Goal: Task Accomplishment & Management: Manage account settings

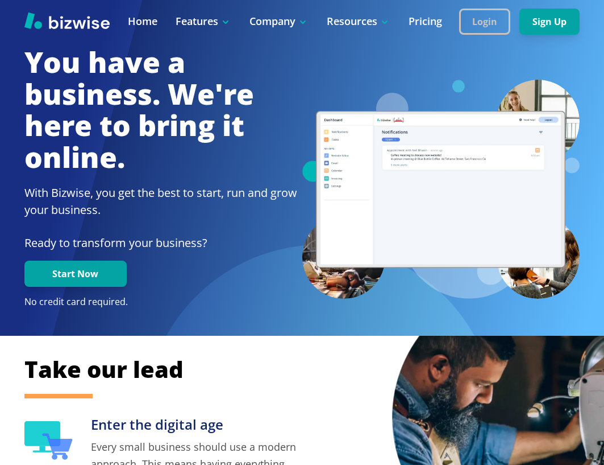
click at [462, 19] on button "Login" at bounding box center [484, 22] width 51 height 26
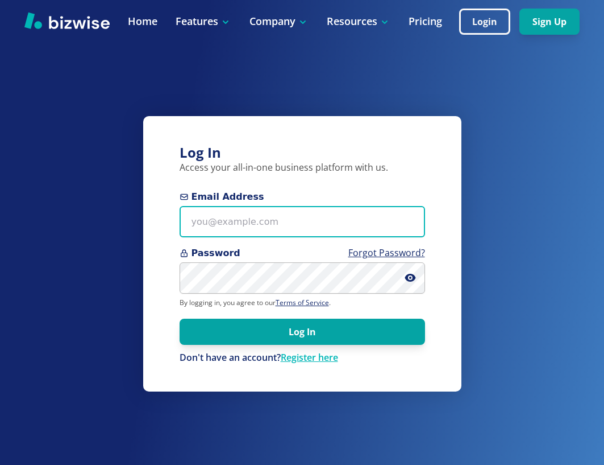
click at [227, 209] on input "Email Address" at bounding box center [303, 221] width 246 height 31
paste input "[PERSON_NAME][EMAIL_ADDRESS][PERSON_NAME][US_STATE][DOMAIN_NAME]"
type input "[PERSON_NAME][EMAIL_ADDRESS][PERSON_NAME][US_STATE][DOMAIN_NAME]"
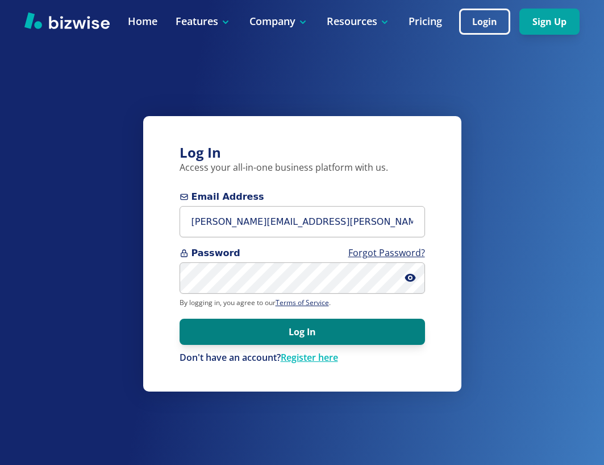
click at [308, 327] on button "Log In" at bounding box center [303, 331] width 246 height 26
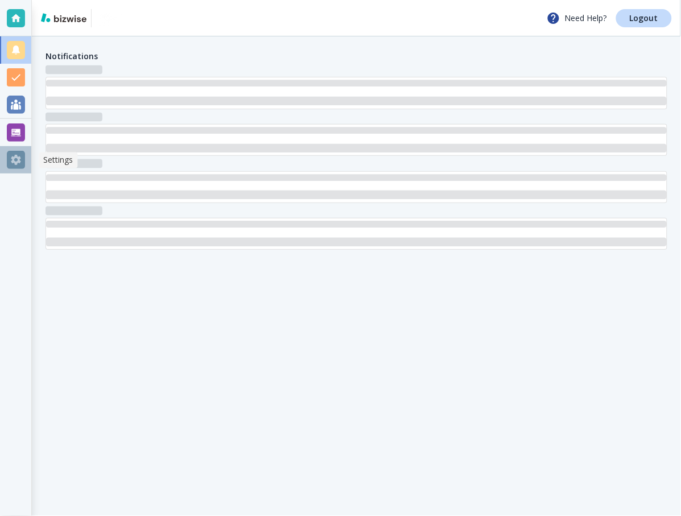
click at [19, 160] on div at bounding box center [16, 160] width 18 height 18
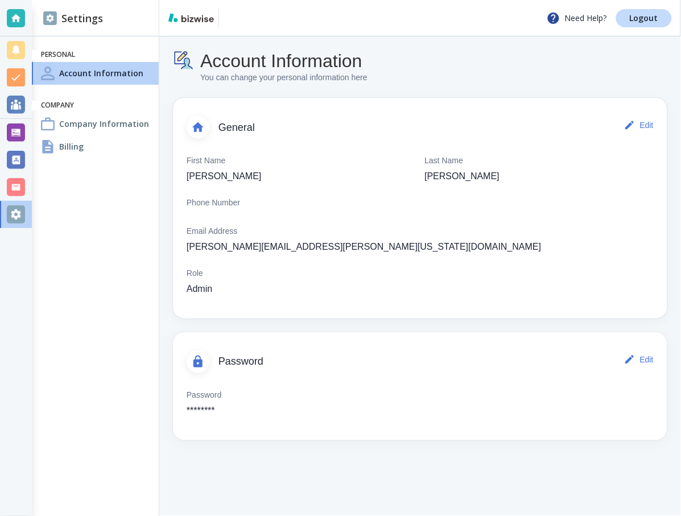
click at [103, 121] on h4 "Company Information" at bounding box center [104, 124] width 90 height 12
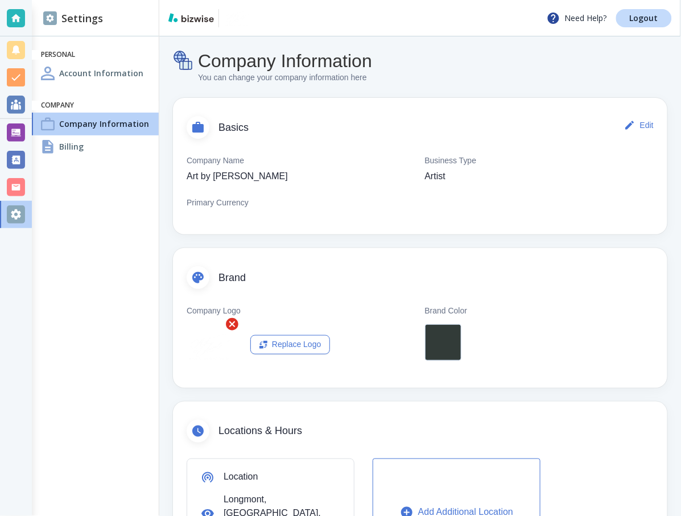
click at [85, 161] on ul "Personal Account Information Company Company Information Billing" at bounding box center [95, 103] width 127 height 117
click at [86, 147] on div "Billing" at bounding box center [95, 146] width 127 height 23
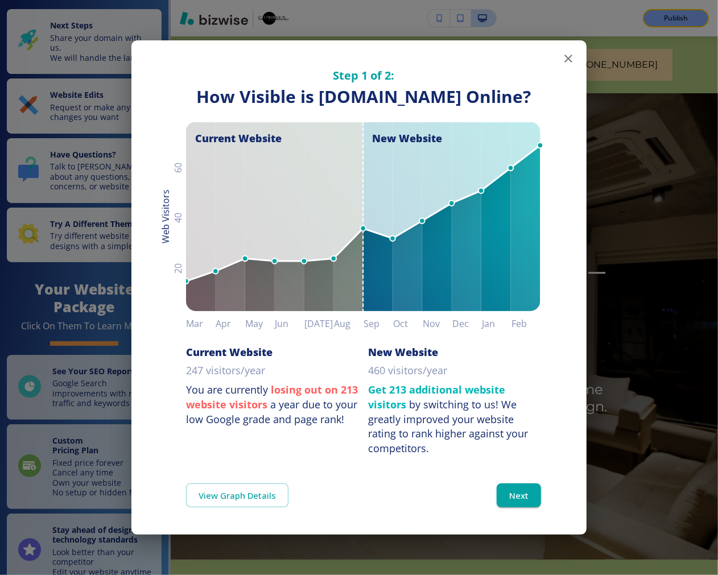
click at [571, 52] on icon "button" at bounding box center [568, 59] width 14 height 14
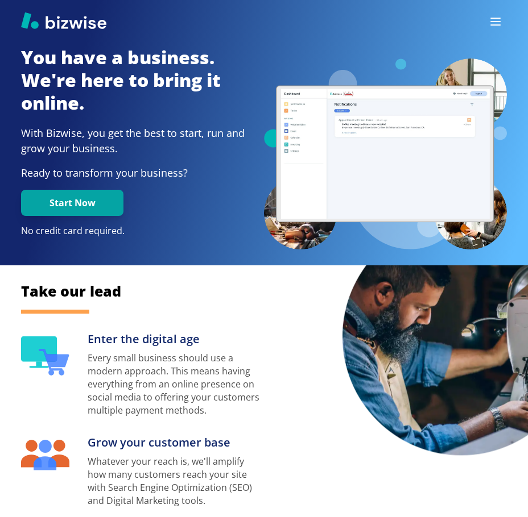
click at [497, 26] on icon "button" at bounding box center [495, 22] width 14 height 14
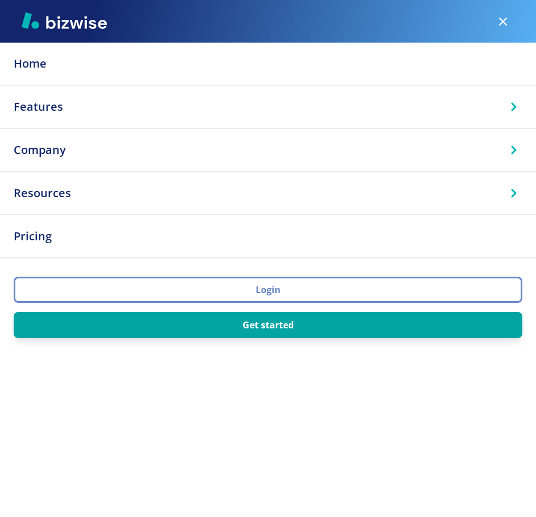
click at [268, 288] on button "Login" at bounding box center [268, 290] width 509 height 26
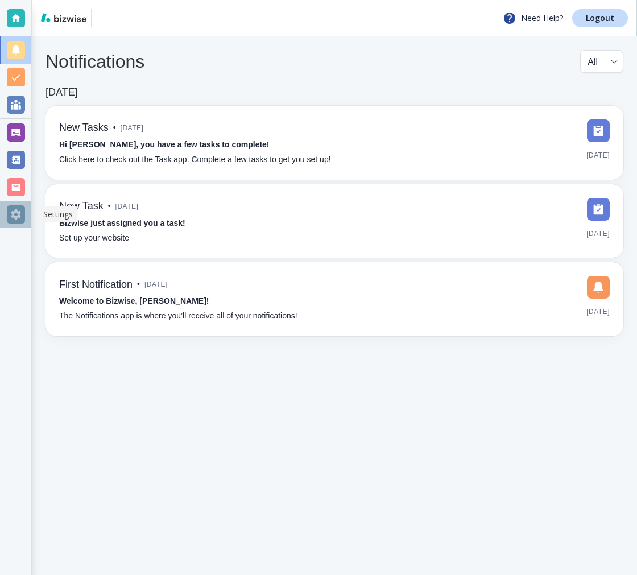
click at [17, 224] on div at bounding box center [15, 214] width 31 height 27
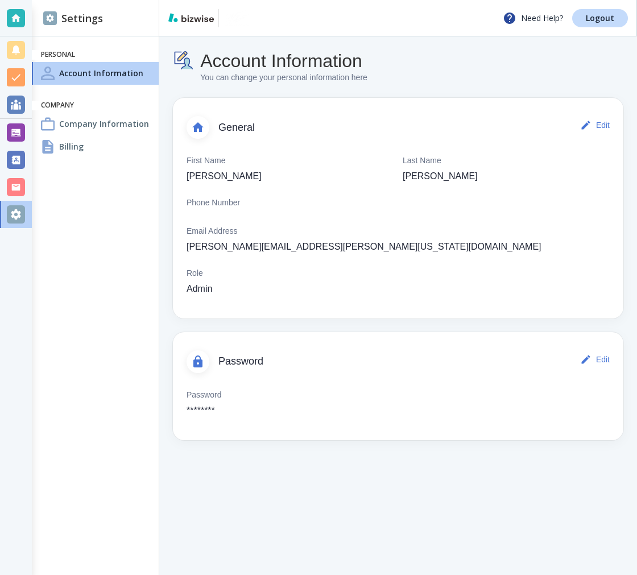
click at [92, 150] on div "Billing" at bounding box center [95, 146] width 127 height 23
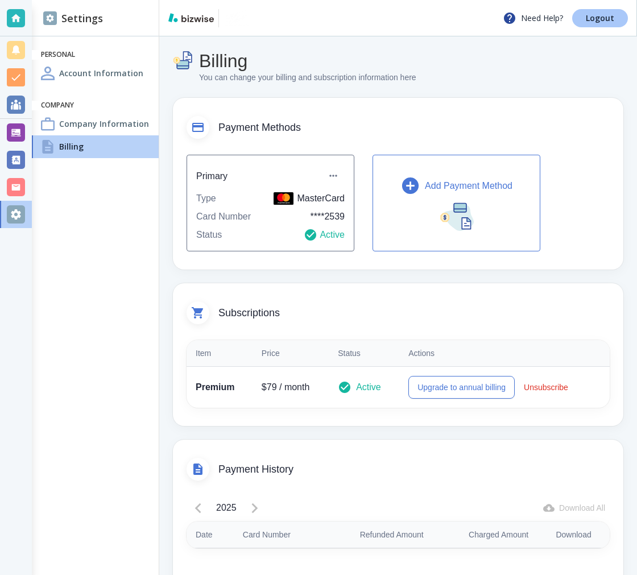
click at [595, 17] on p "Logout" at bounding box center [600, 18] width 28 height 8
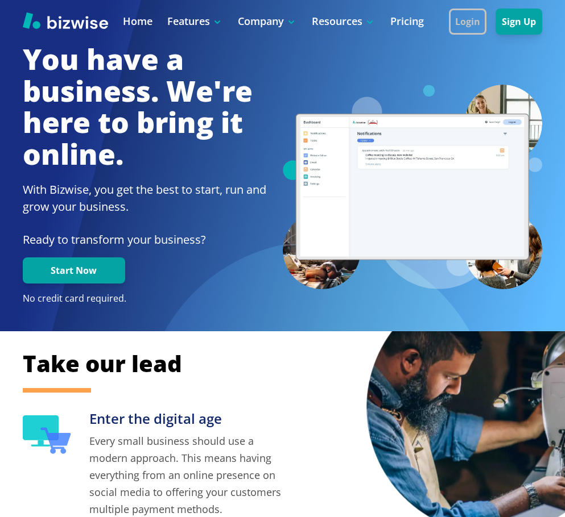
click at [471, 15] on button "Login" at bounding box center [468, 22] width 38 height 26
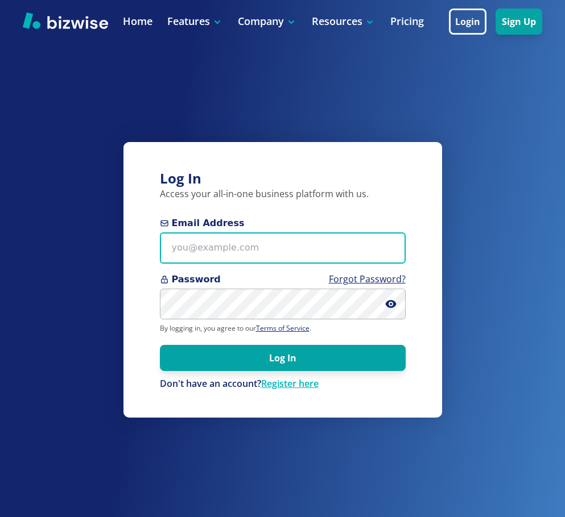
click at [237, 252] on input "Email Address" at bounding box center [283, 248] width 246 height 31
paste input "[PERSON_NAME][EMAIL_ADDRESS][PERSON_NAME][US_STATE][DOMAIN_NAME]"
type input "[PERSON_NAME][EMAIL_ADDRESS][PERSON_NAME][US_STATE][DOMAIN_NAME]"
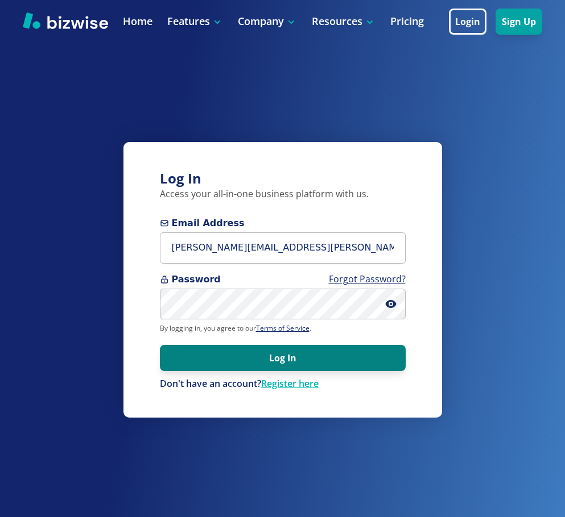
click at [243, 356] on button "Log In" at bounding box center [283, 358] width 246 height 26
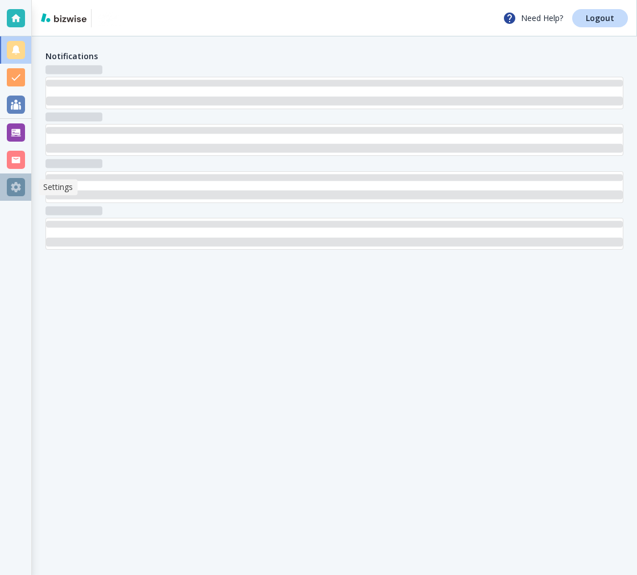
click at [10, 186] on div at bounding box center [16, 187] width 18 height 18
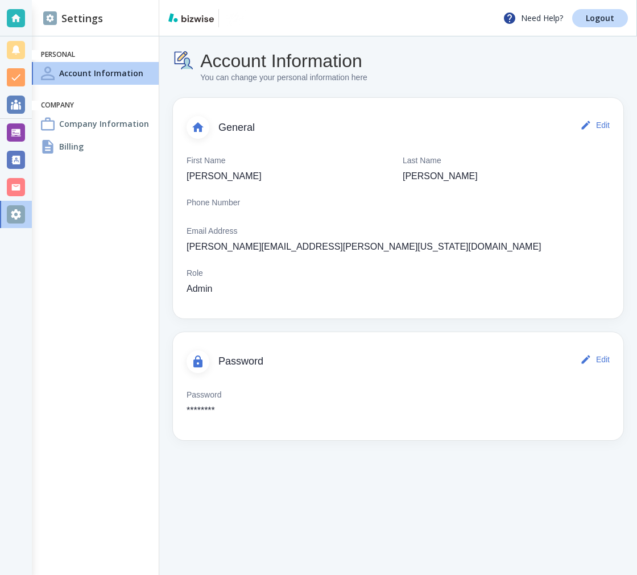
click at [80, 142] on h4 "Billing" at bounding box center [71, 146] width 24 height 12
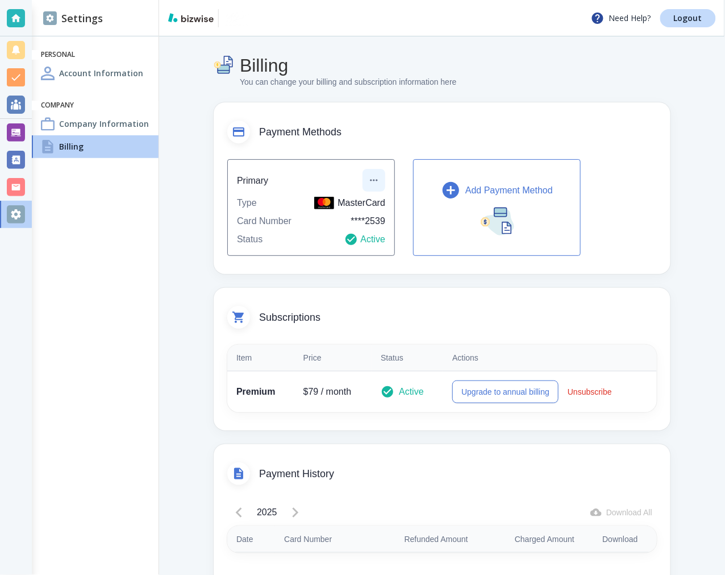
click at [378, 176] on icon "button" at bounding box center [373, 180] width 11 height 11
click at [404, 241] on div at bounding box center [362, 287] width 725 height 575
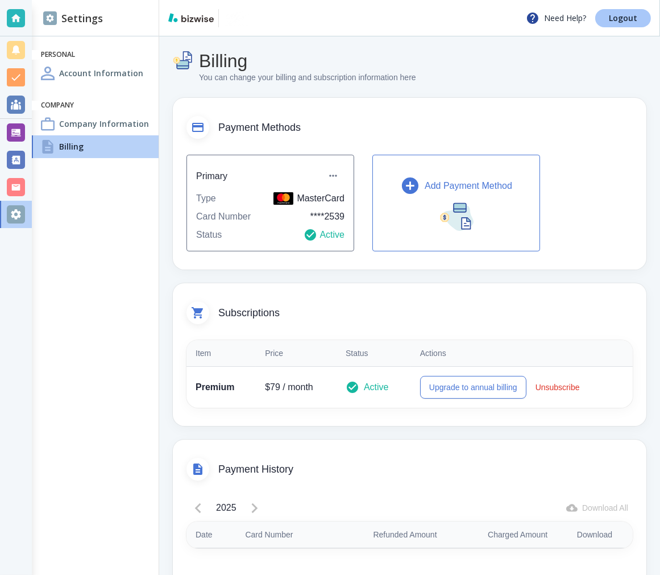
click at [633, 14] on p "Logout" at bounding box center [623, 18] width 28 height 8
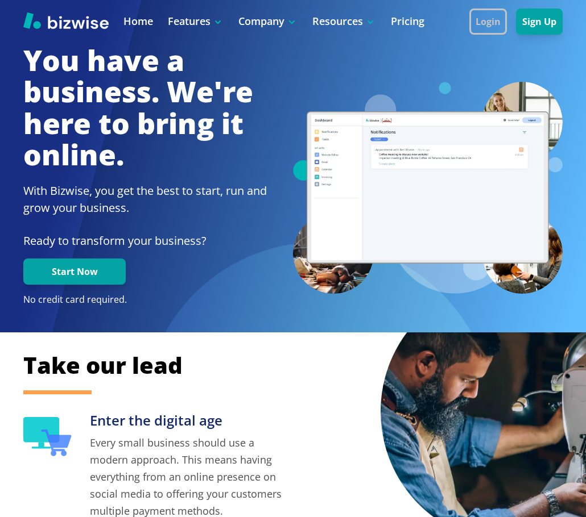
click at [492, 25] on button "Login" at bounding box center [488, 22] width 38 height 26
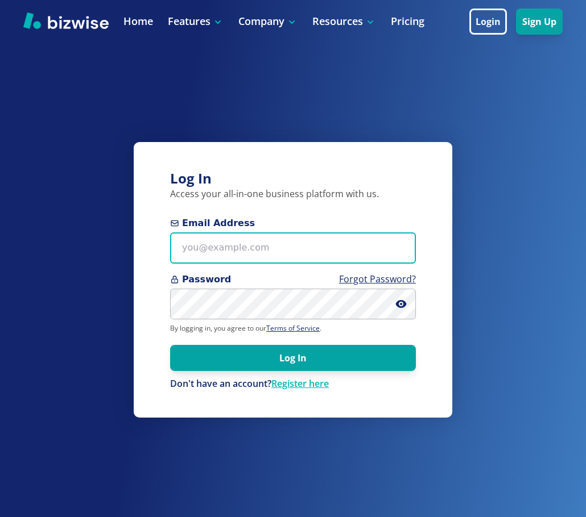
click at [283, 243] on input "Email Address" at bounding box center [293, 248] width 246 height 31
click at [210, 254] on input "Email Address" at bounding box center [293, 248] width 246 height 31
paste input "[PERSON_NAME][EMAIL_ADDRESS][PERSON_NAME][US_STATE][DOMAIN_NAME]"
type input "[PERSON_NAME][EMAIL_ADDRESS][PERSON_NAME][US_STATE][DOMAIN_NAME]"
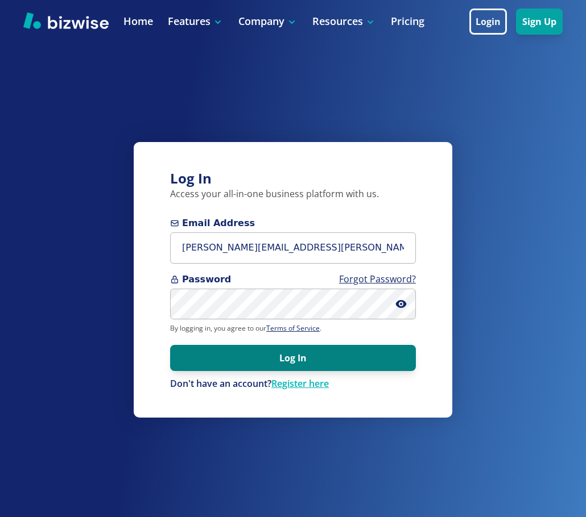
click at [295, 356] on button "Log In" at bounding box center [293, 358] width 246 height 26
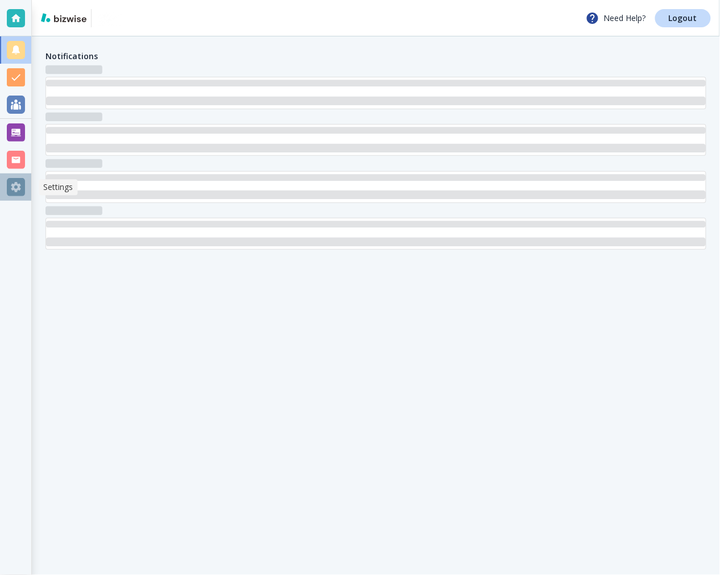
click at [19, 185] on div at bounding box center [16, 187] width 18 height 18
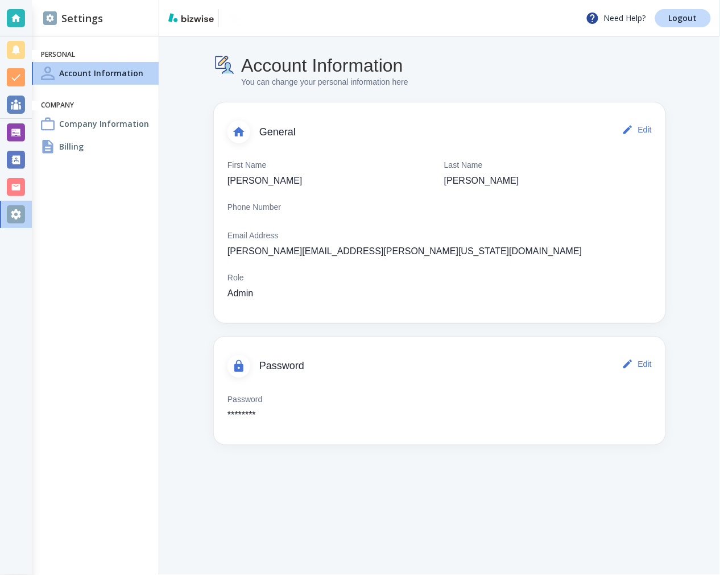
click at [74, 144] on h4 "Billing" at bounding box center [71, 146] width 24 height 12
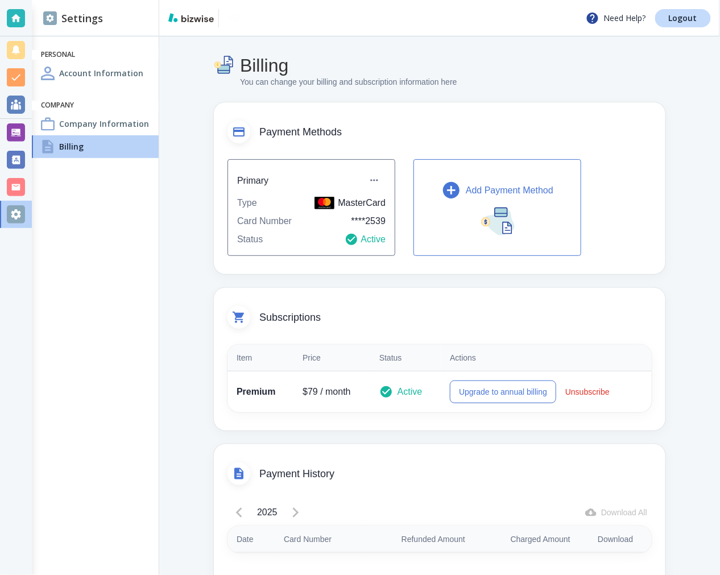
click at [466, 189] on p "Add Payment Method" at bounding box center [510, 191] width 88 height 14
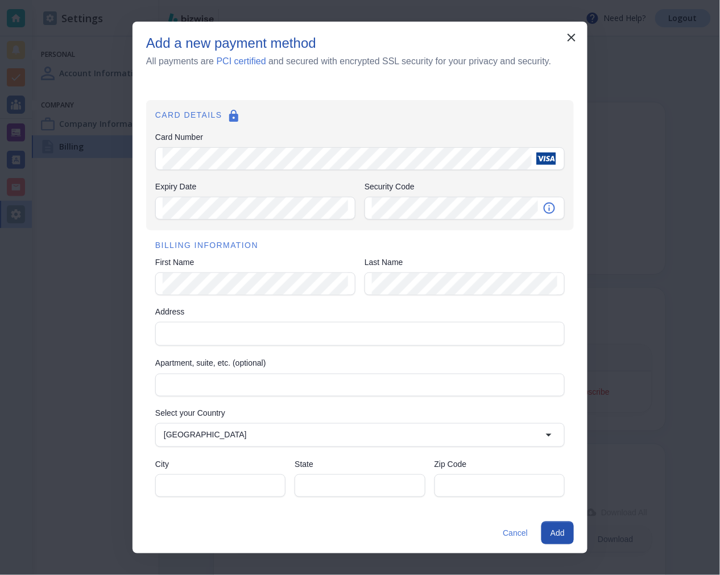
click at [196, 157] on div "Card Number" at bounding box center [359, 158] width 409 height 23
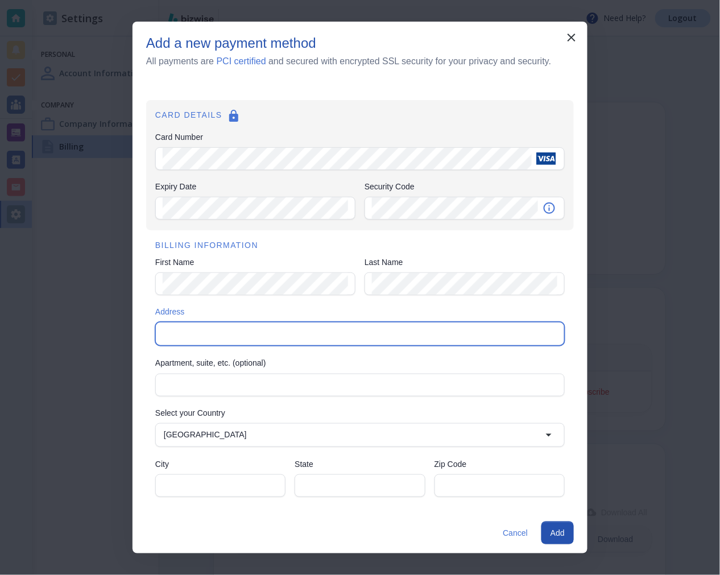
click at [224, 333] on input "Address" at bounding box center [359, 334] width 400 height 16
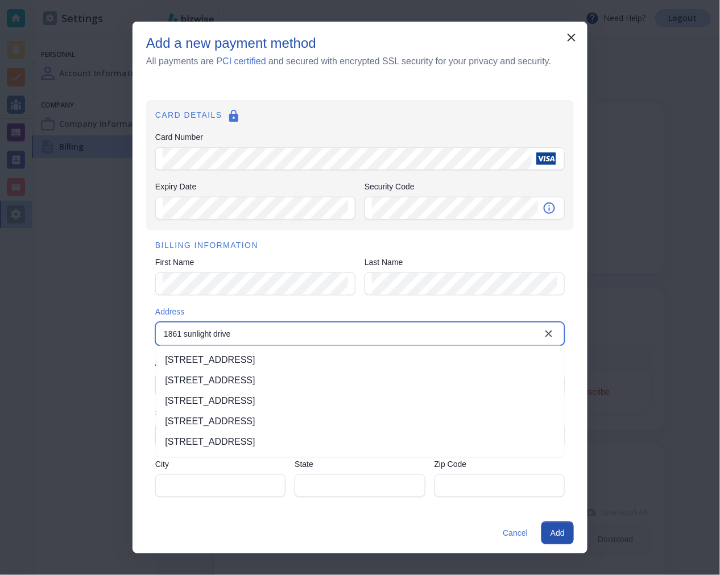
click at [313, 383] on li "1861 Sunlight Drive, Longmont, CO, USA" at bounding box center [360, 381] width 408 height 20
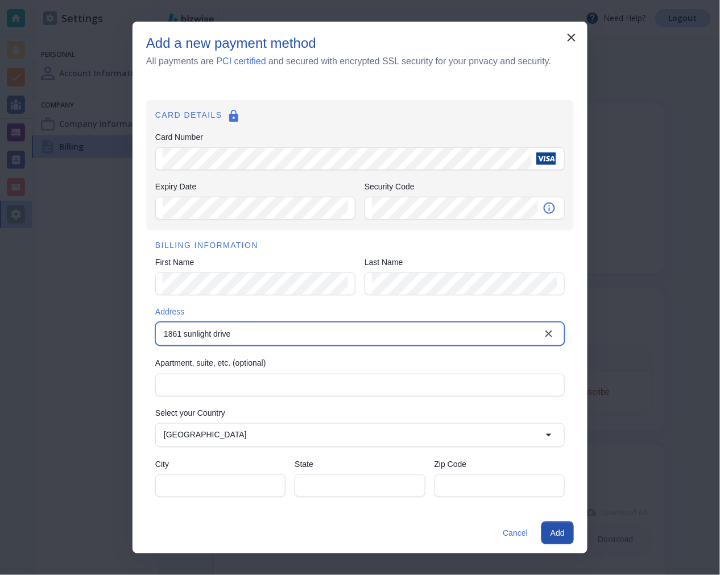
type input "1861 Sunlight Drive"
type input "Longmont"
type input "CO"
type input "80504"
type input "1861 Sunlight Drive"
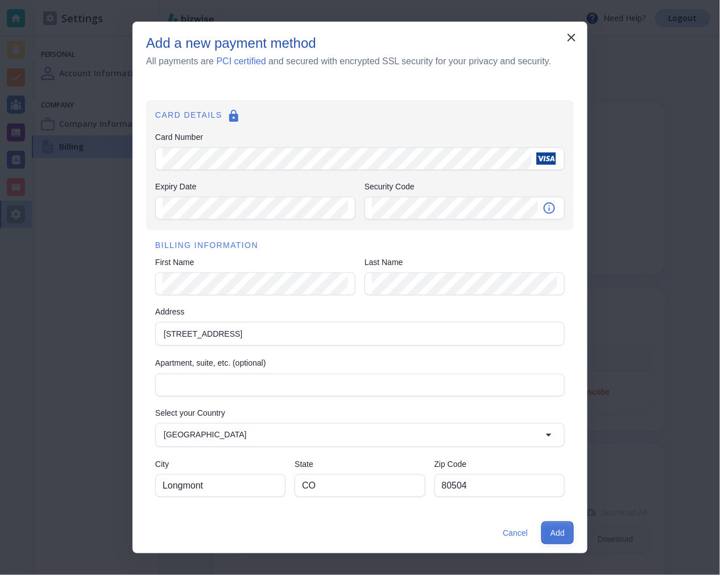
click at [556, 526] on button "Add" at bounding box center [557, 532] width 32 height 23
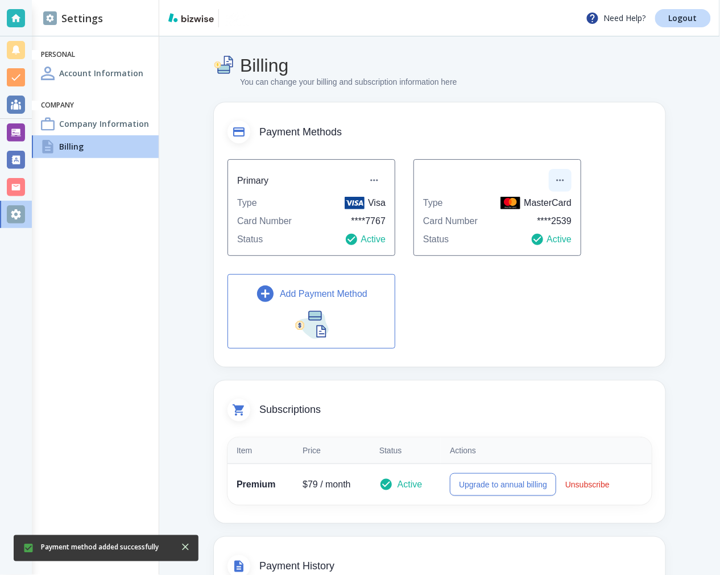
click at [563, 183] on icon "button" at bounding box center [559, 180] width 11 height 11
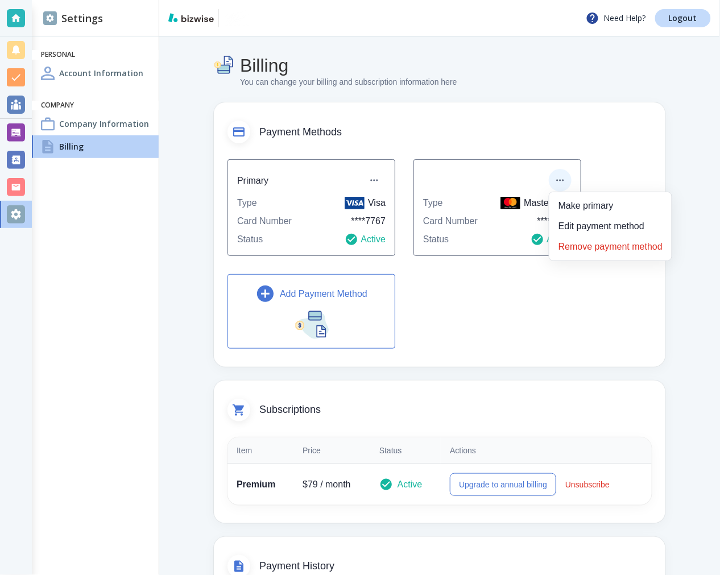
click at [586, 252] on li "Remove payment method" at bounding box center [610, 247] width 113 height 18
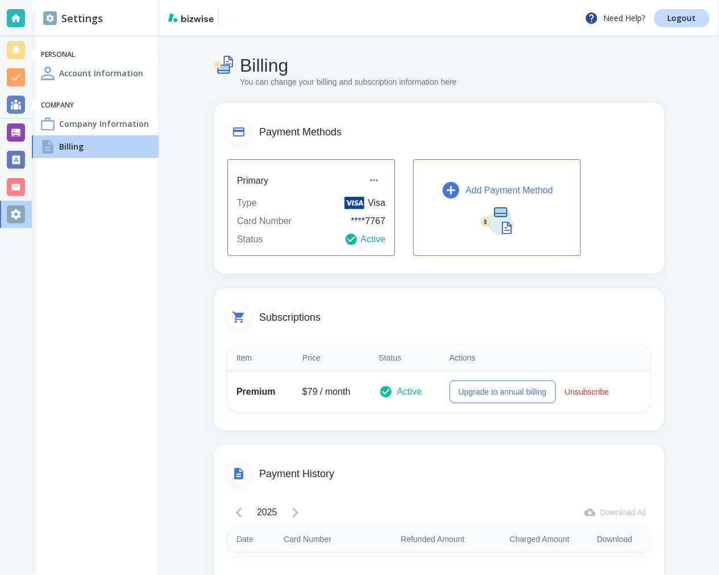
click at [9, 128] on div at bounding box center [16, 132] width 18 height 18
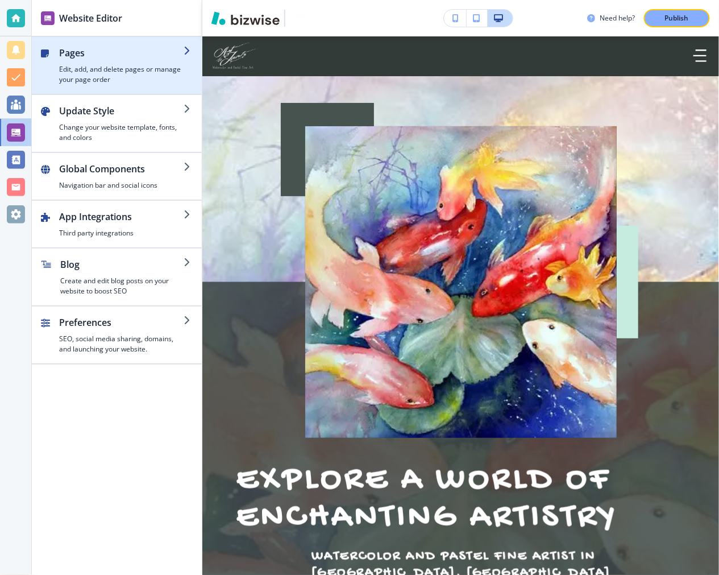
click at [103, 77] on h4 "Edit, add, and delete pages or manage your page order" at bounding box center [121, 74] width 125 height 20
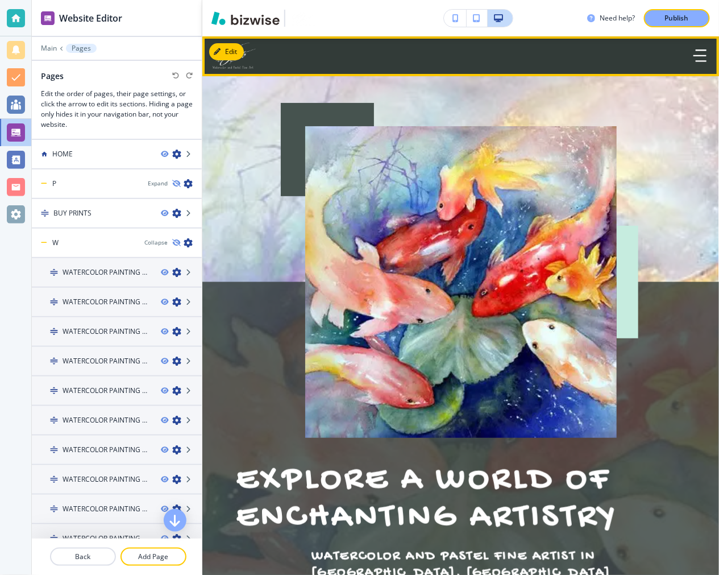
click at [694, 55] on icon "button" at bounding box center [700, 55] width 13 height 13
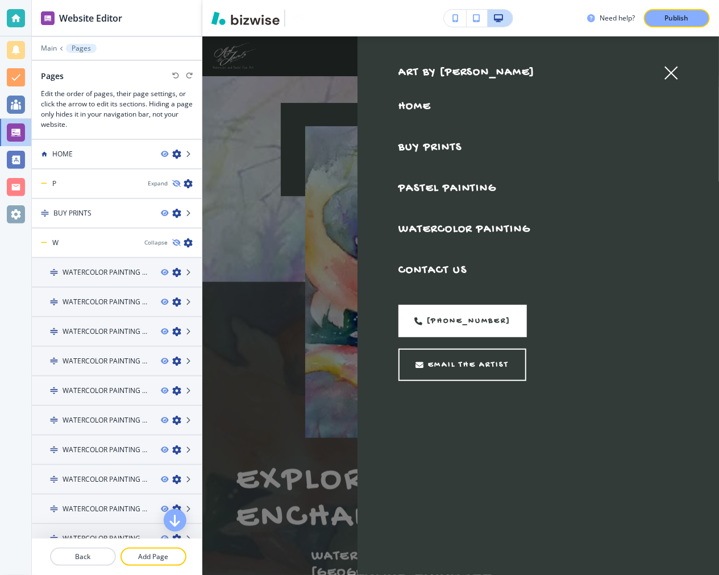
click at [438, 148] on span "BUY PRINTS" at bounding box center [431, 147] width 64 height 13
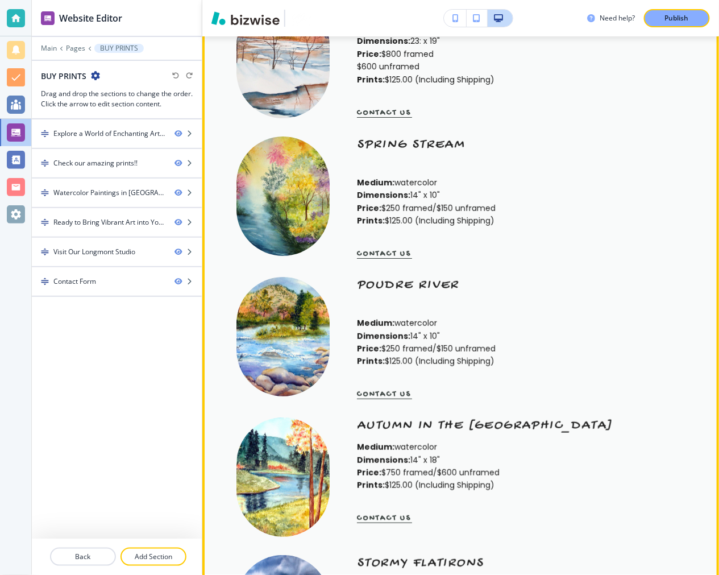
scroll to position [1326, 0]
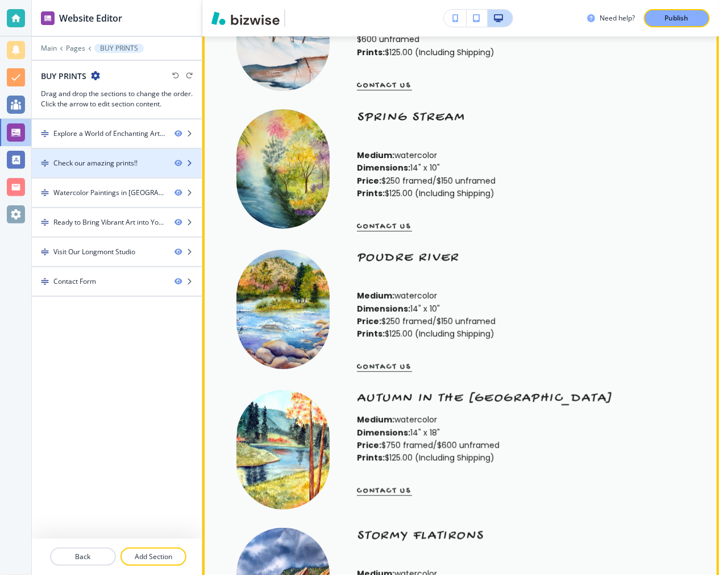
click at [97, 163] on div "Check our amazing prints!!" at bounding box center [95, 163] width 84 height 10
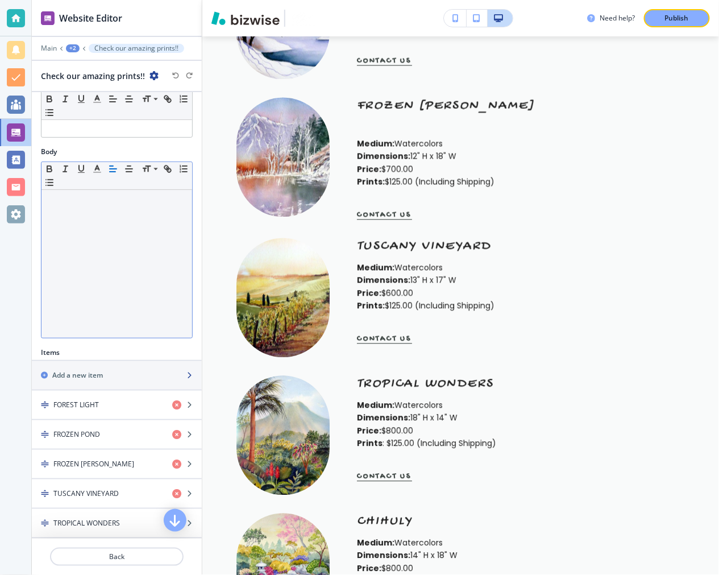
scroll to position [442, 0]
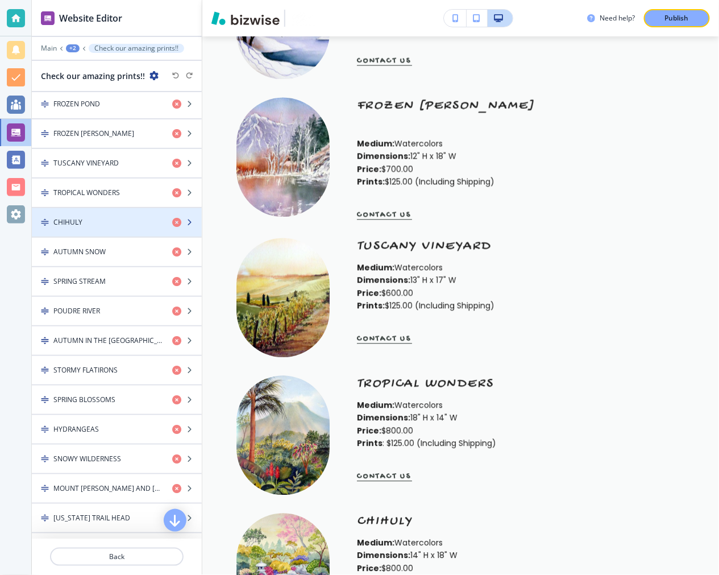
click at [81, 225] on h4 "CHIHULY" at bounding box center [67, 222] width 29 height 10
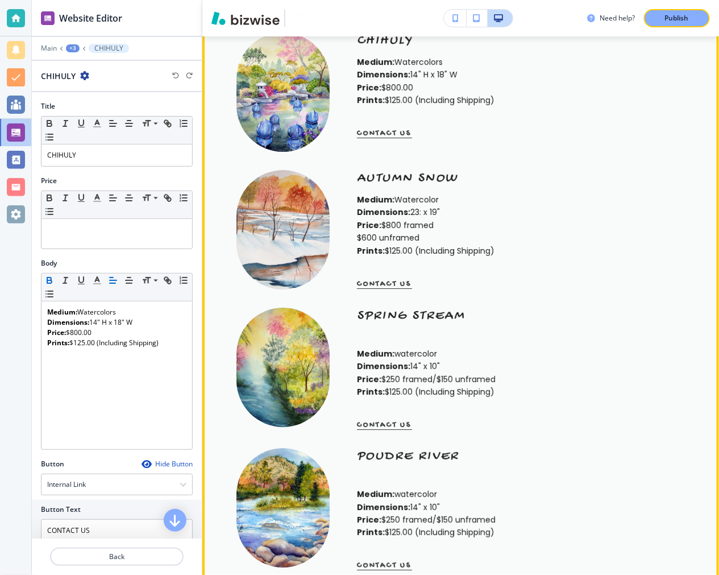
scroll to position [1152, 0]
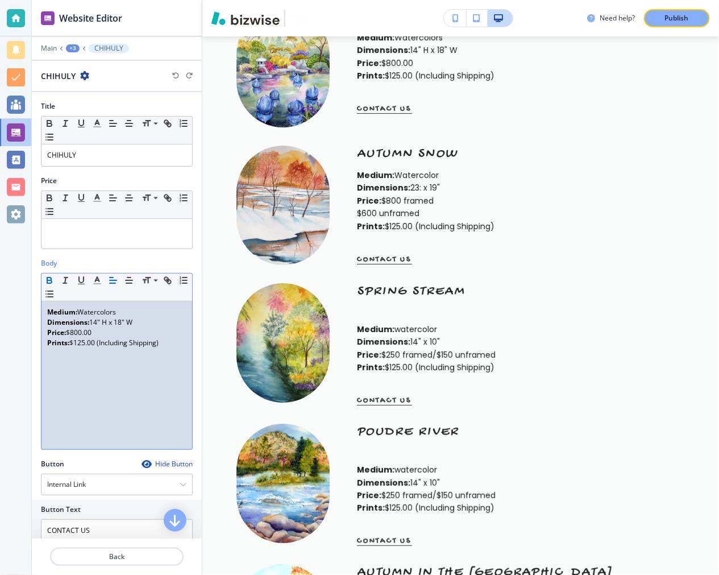
drag, startPoint x: 103, startPoint y: 335, endPoint x: 69, endPoint y: 335, distance: 34.1
click at [69, 335] on p "Price: $800.00" at bounding box center [116, 332] width 139 height 10
click at [75, 334] on p "Price: SOLD" at bounding box center [116, 332] width 139 height 10
click at [79, 282] on icon "button" at bounding box center [81, 280] width 5 height 6
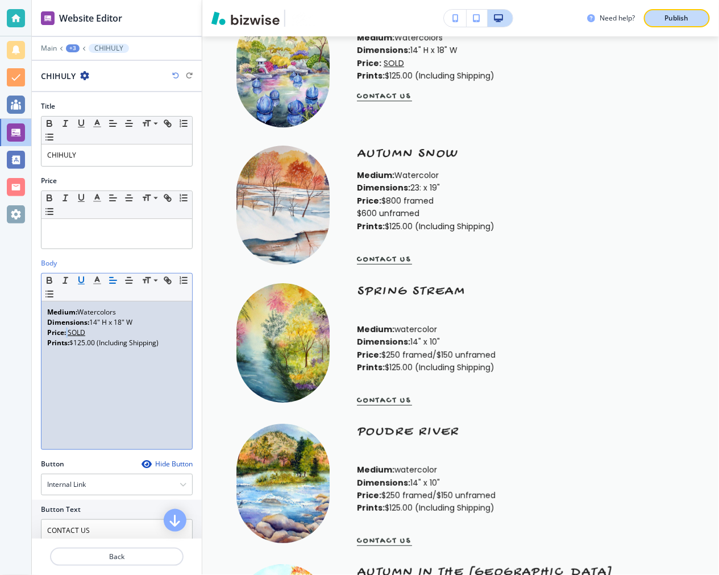
click at [662, 18] on div "Publish" at bounding box center [677, 18] width 36 height 10
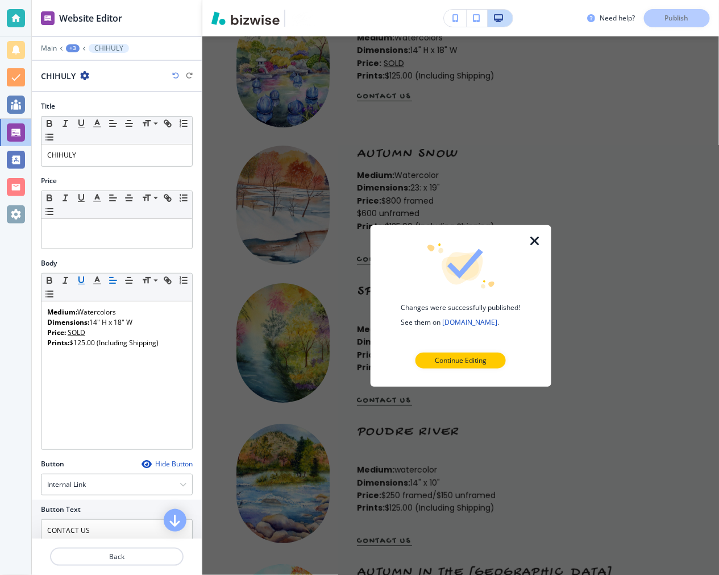
click at [533, 232] on div "Changes were successfully published! See them on artbyjantz.com . Continue Edit…" at bounding box center [460, 305] width 181 height 161
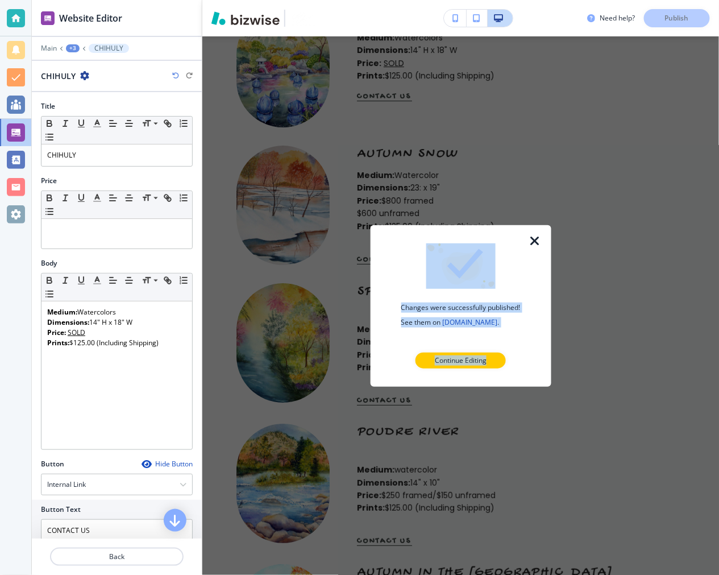
click at [536, 242] on icon "button" at bounding box center [536, 241] width 14 height 14
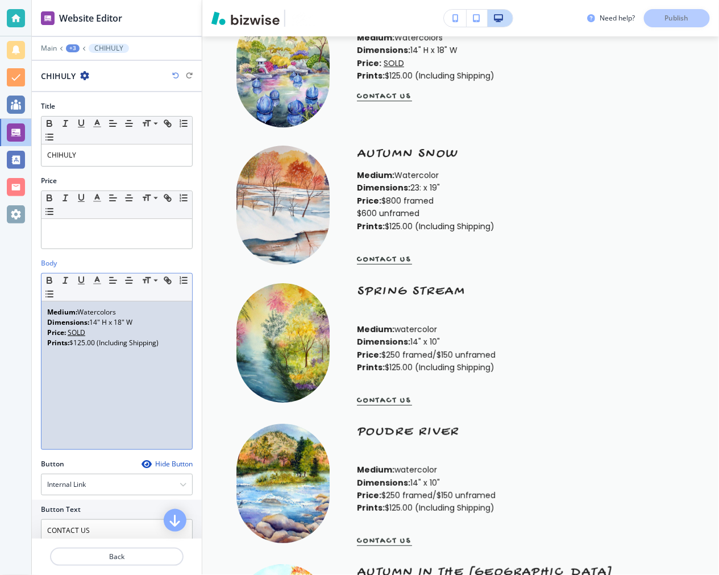
click at [106, 331] on p "Price: SOLD" at bounding box center [116, 332] width 139 height 10
drag, startPoint x: 102, startPoint y: 333, endPoint x: 86, endPoint y: 333, distance: 15.9
click at [86, 333] on u "SOLD $800" at bounding box center [85, 332] width 35 height 10
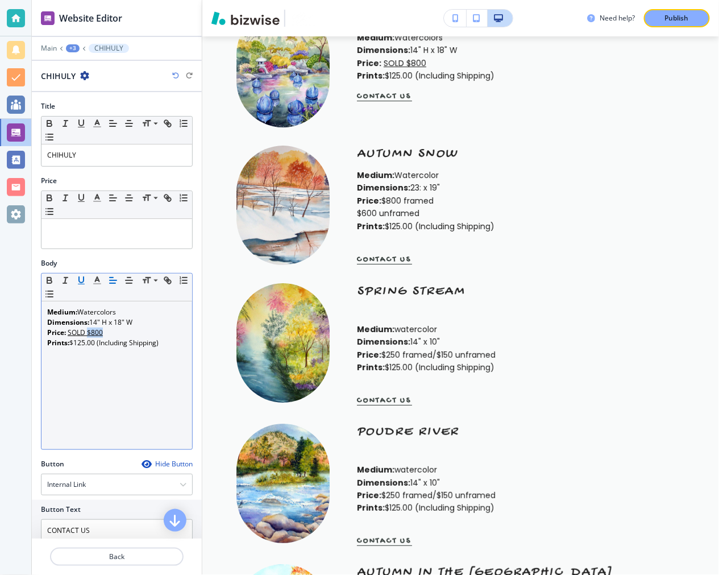
click at [80, 287] on button "button" at bounding box center [81, 280] width 16 height 14
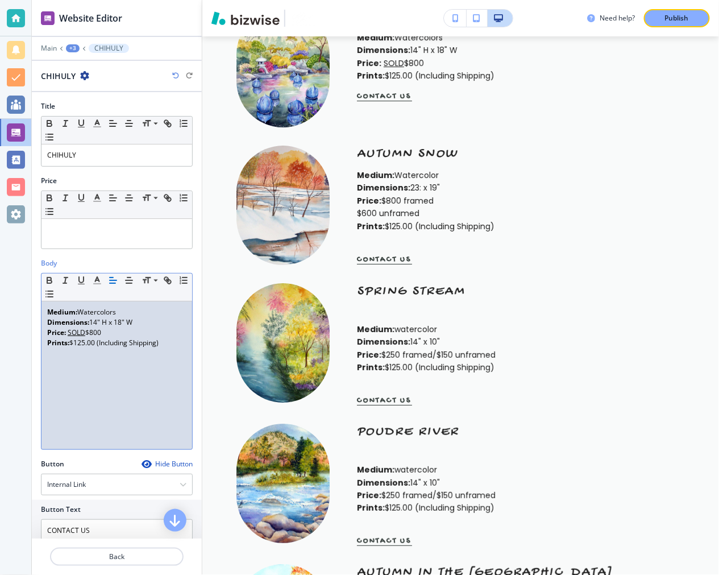
click at [123, 332] on p "Price: SOLD $800" at bounding box center [116, 332] width 139 height 10
drag, startPoint x: 65, startPoint y: 334, endPoint x: 89, endPoint y: 334, distance: 23.3
click at [89, 334] on p "Price: SOLD $800" at bounding box center [116, 332] width 139 height 10
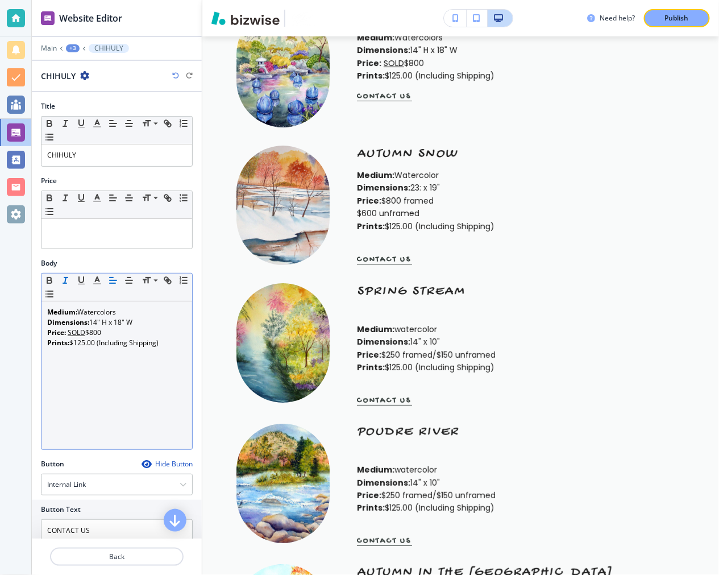
click at [66, 281] on icon "button" at bounding box center [65, 280] width 10 height 10
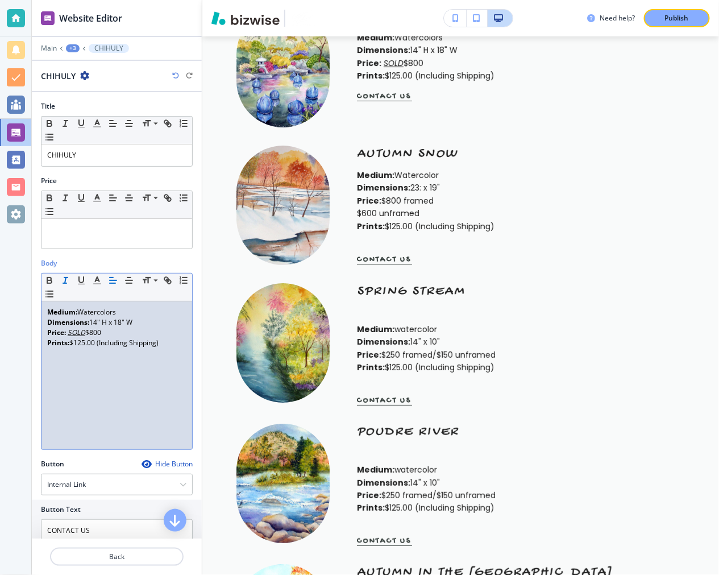
click at [113, 331] on p "Price: SOLD $800" at bounding box center [116, 332] width 139 height 10
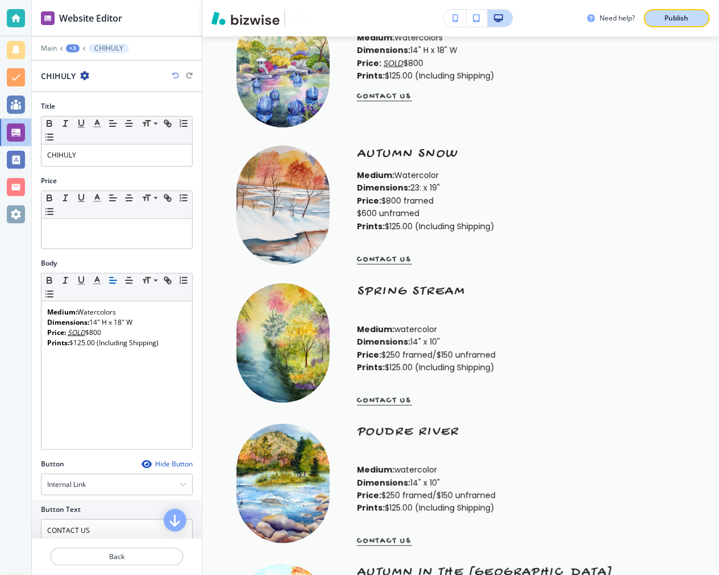
click at [678, 23] on button "Publish" at bounding box center [677, 18] width 66 height 18
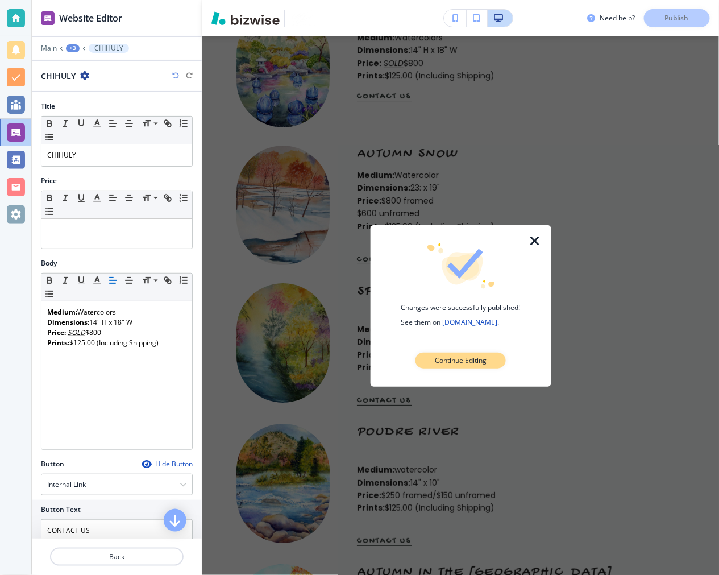
click at [451, 362] on p "Continue Editing" at bounding box center [461, 360] width 52 height 10
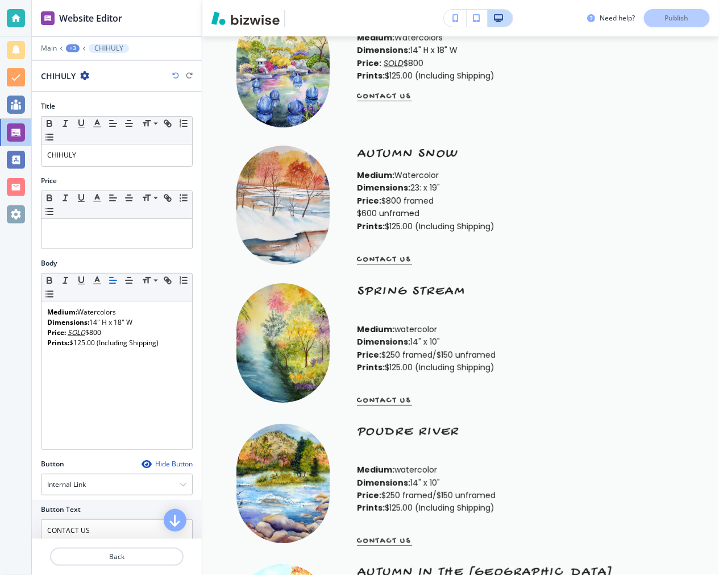
click at [650, 19] on div "Need help? Publish" at bounding box center [653, 18] width 132 height 18
click at [23, 218] on div at bounding box center [16, 214] width 18 height 18
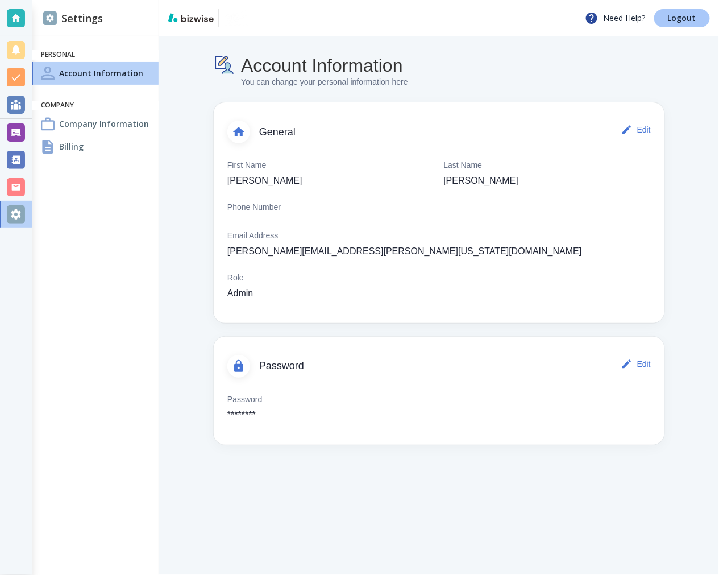
click at [681, 14] on p "Logout" at bounding box center [682, 18] width 28 height 8
